Goal: Entertainment & Leisure: Consume media (video, audio)

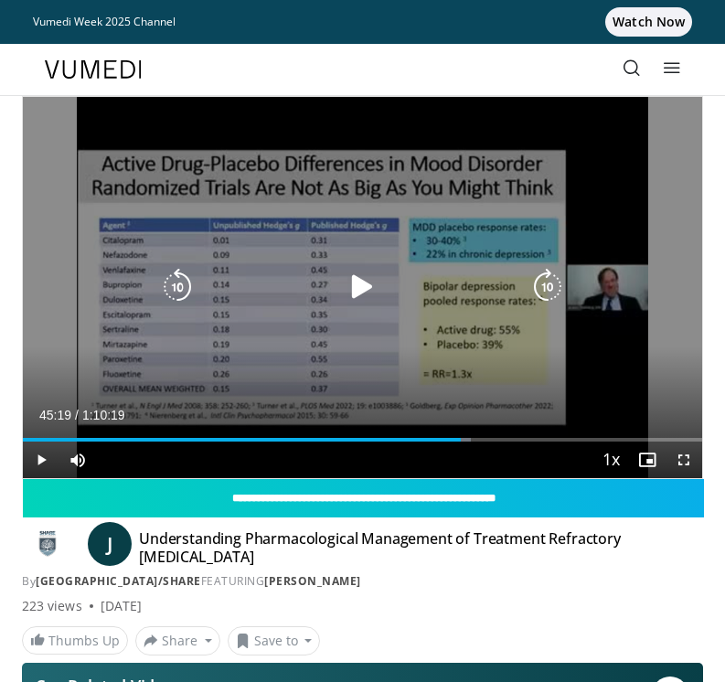
click at [354, 305] on icon "Video Player" at bounding box center [362, 287] width 37 height 37
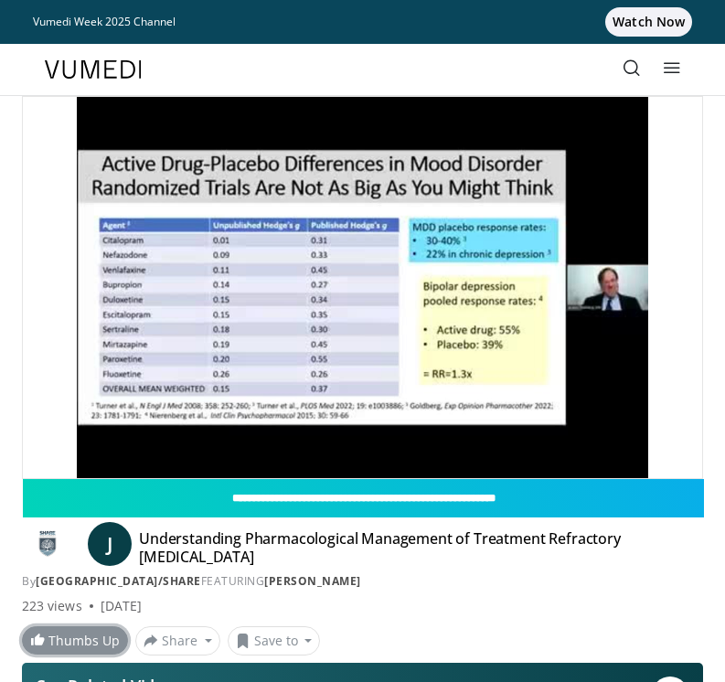
click at [93, 649] on link "Thumbs Up" at bounding box center [75, 641] width 106 height 28
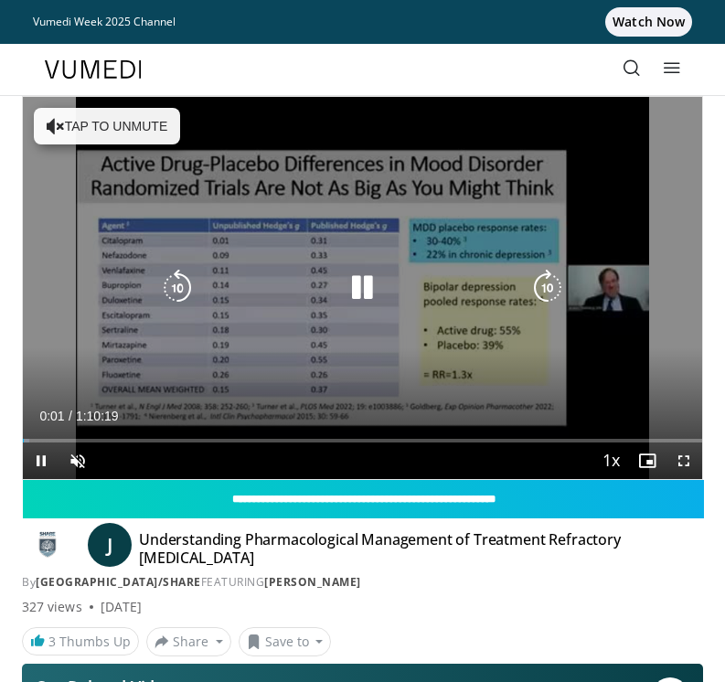
click at [159, 125] on button "Tap to unmute" at bounding box center [107, 126] width 146 height 37
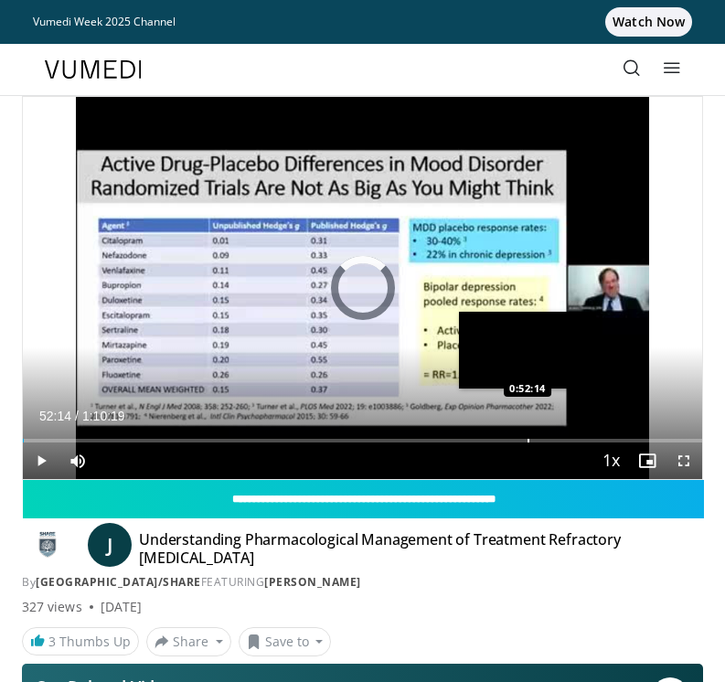
click at [528, 442] on div "Progress Bar" at bounding box center [529, 441] width 2 height 4
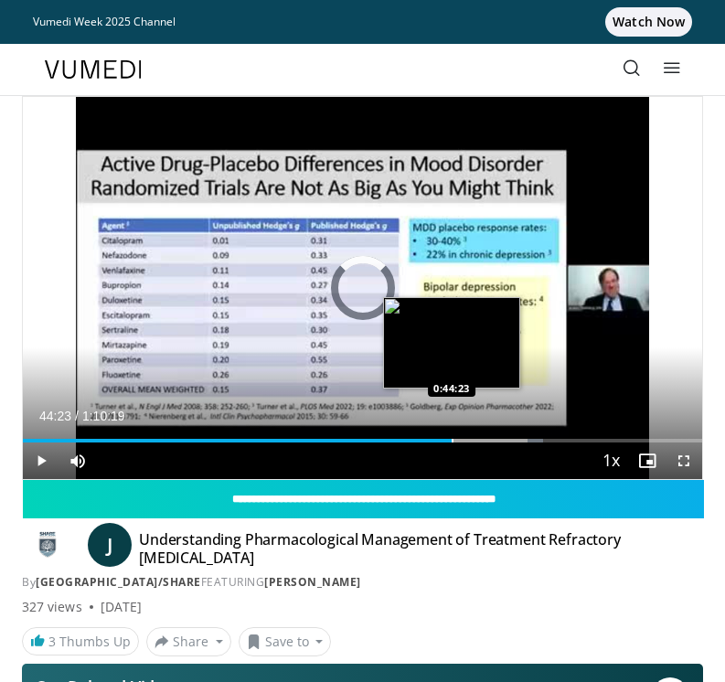
click at [452, 441] on div "Progress Bar" at bounding box center [453, 441] width 2 height 4
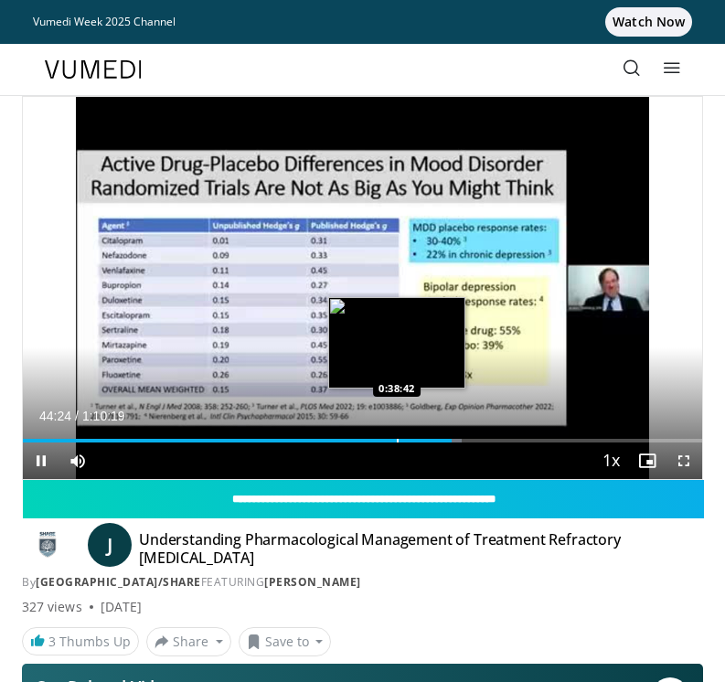
click at [397, 439] on div "Loaded : 64.61% 0:44:25 0:38:42" at bounding box center [363, 433] width 680 height 17
click at [391, 442] on div "Progress Bar" at bounding box center [392, 441] width 2 height 4
click at [385, 440] on div "Progress Bar" at bounding box center [386, 441] width 2 height 4
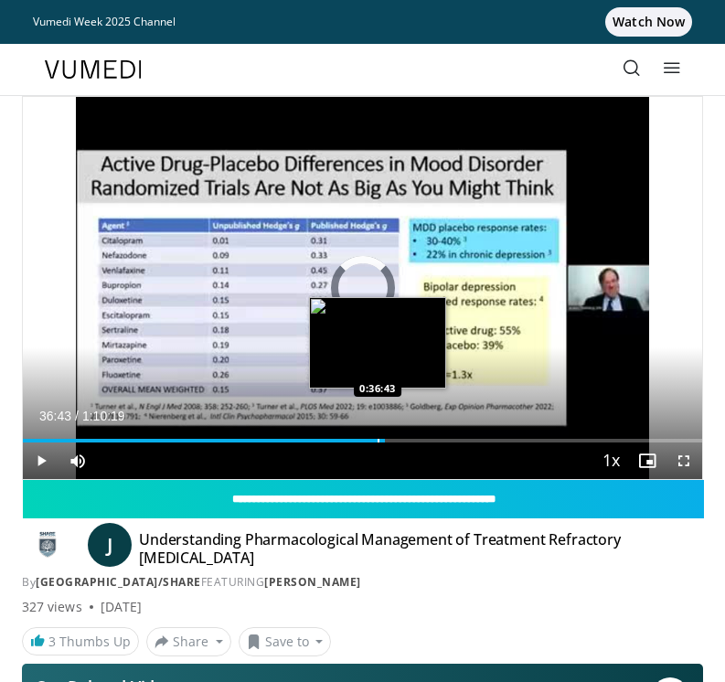
click at [378, 441] on div "Progress Bar" at bounding box center [379, 441] width 2 height 4
click at [370, 439] on div "0:36:45" at bounding box center [200, 441] width 355 height 4
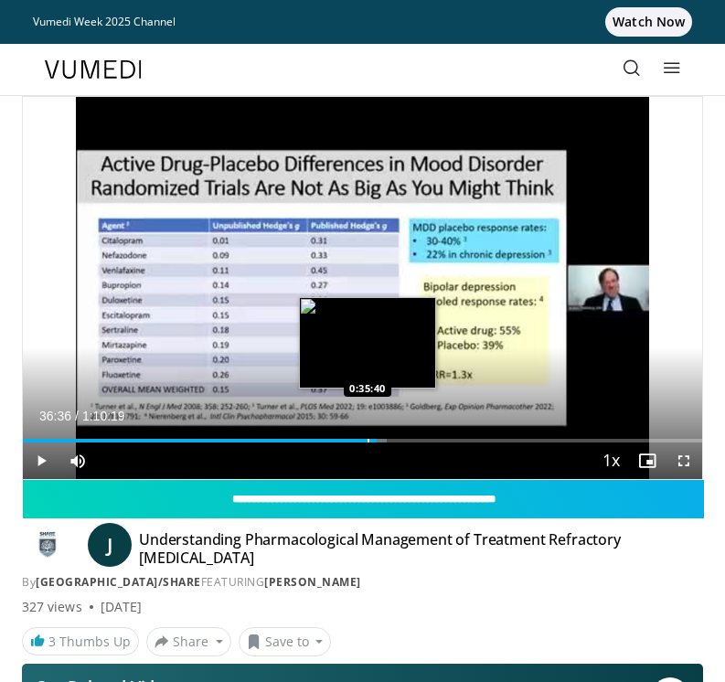
click at [368, 441] on div "Progress Bar" at bounding box center [369, 441] width 2 height 4
click at [351, 443] on div "Progress Bar" at bounding box center [352, 441] width 2 height 4
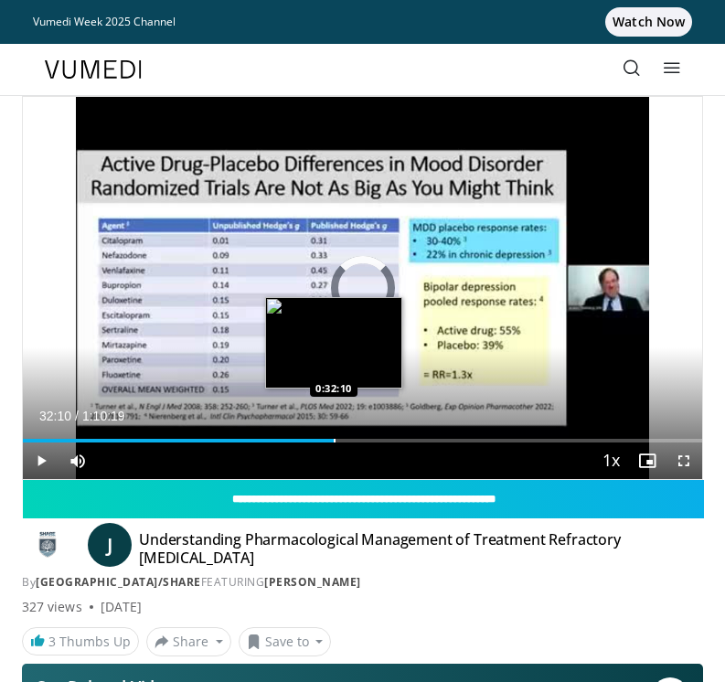
click at [334, 440] on div "Loaded : 0.00% 0:32:10 0:32:10" at bounding box center [363, 441] width 680 height 4
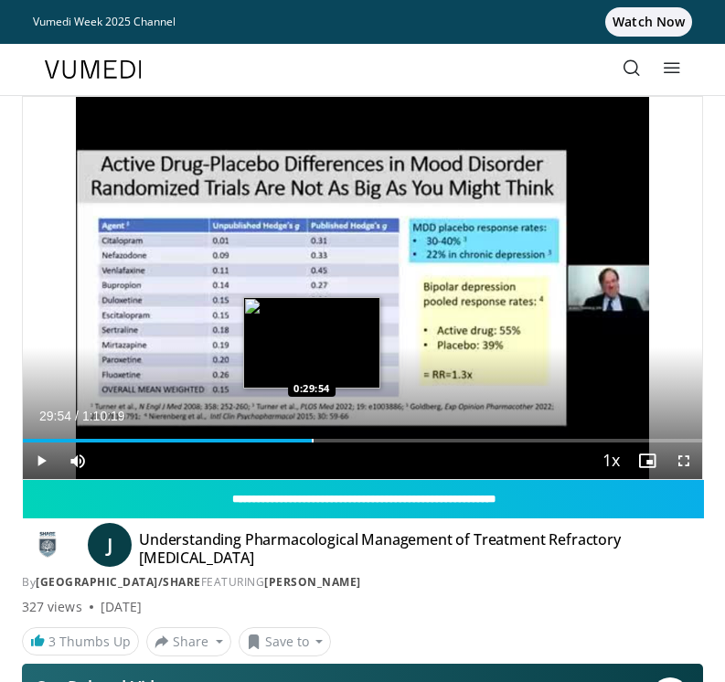
click at [312, 442] on div "0:29:54" at bounding box center [167, 441] width 289 height 4
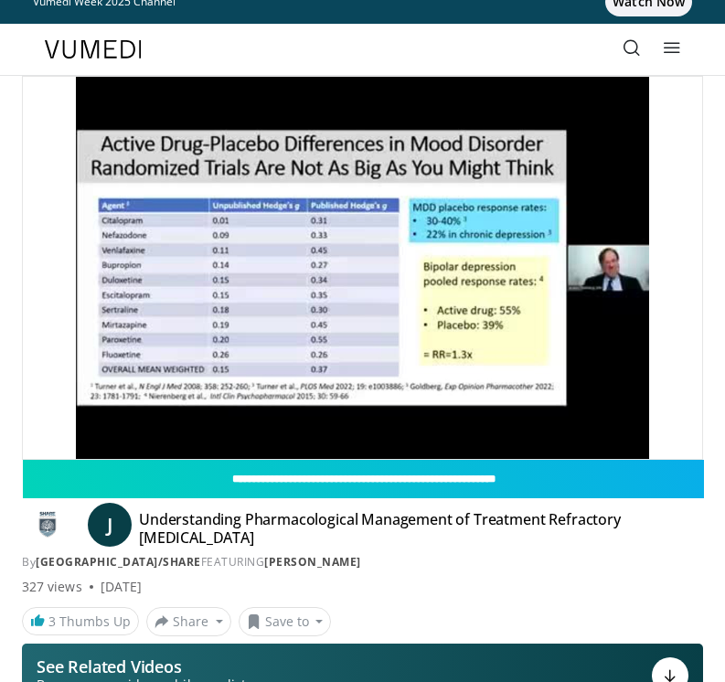
scroll to position [3, 0]
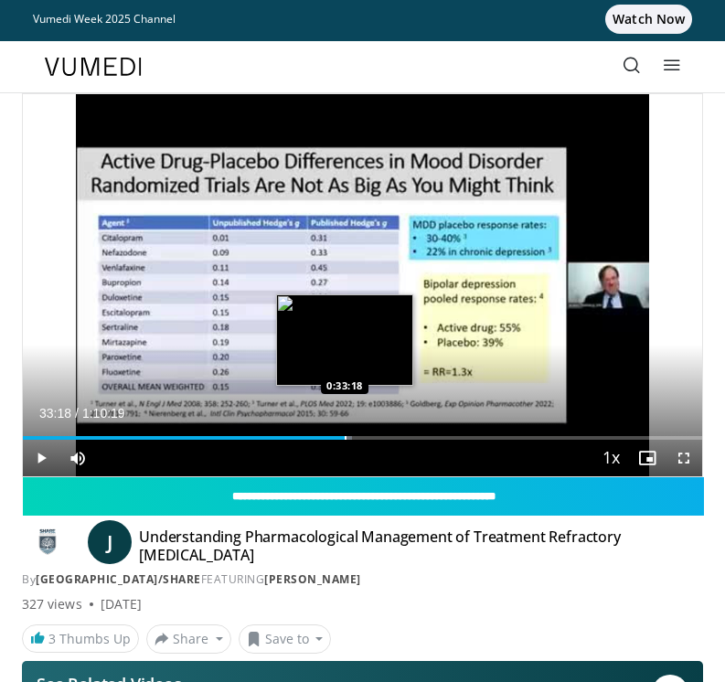
click at [345, 439] on div "Progress Bar" at bounding box center [346, 438] width 2 height 4
click at [352, 438] on div "Loaded : 48.51% 0:33:19 0:33:58" at bounding box center [363, 438] width 680 height 4
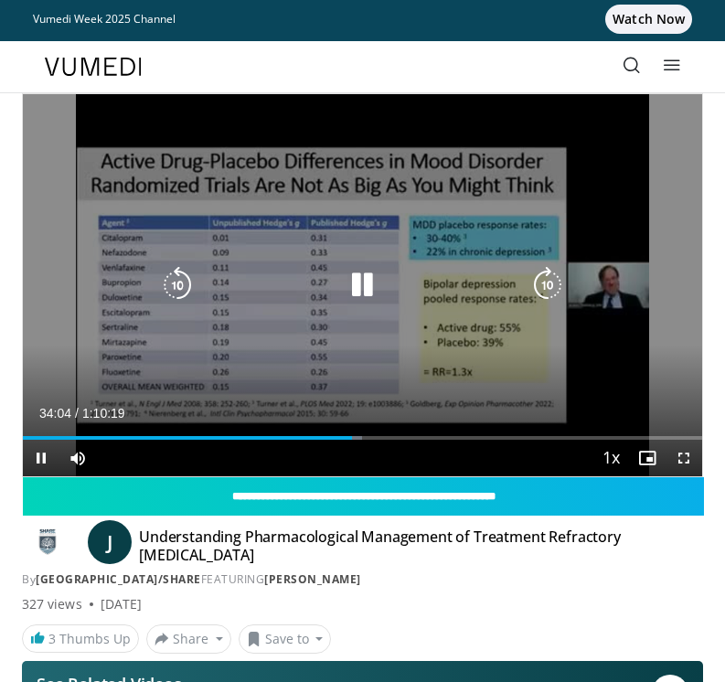
click at [359, 437] on video-js "**********" at bounding box center [363, 285] width 680 height 382
click at [464, 299] on div "Video Player" at bounding box center [363, 285] width 408 height 37
click at [358, 287] on icon "Video Player" at bounding box center [362, 285] width 37 height 37
